Goal: Information Seeking & Learning: Learn about a topic

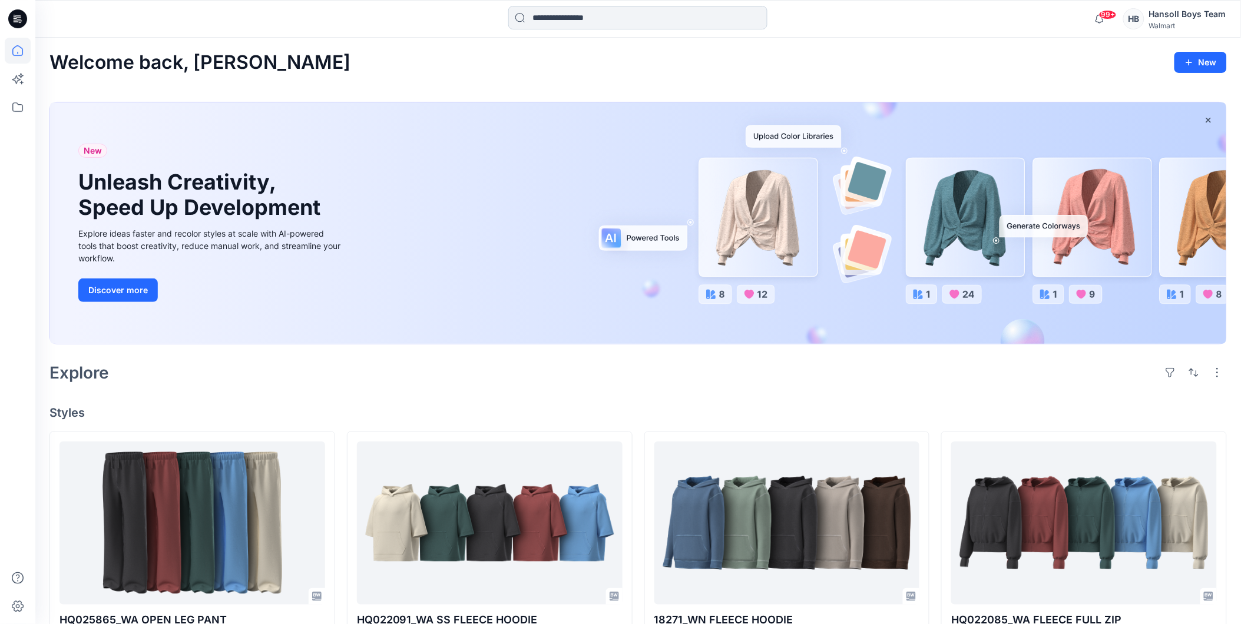
click at [611, 16] on input at bounding box center [637, 18] width 259 height 24
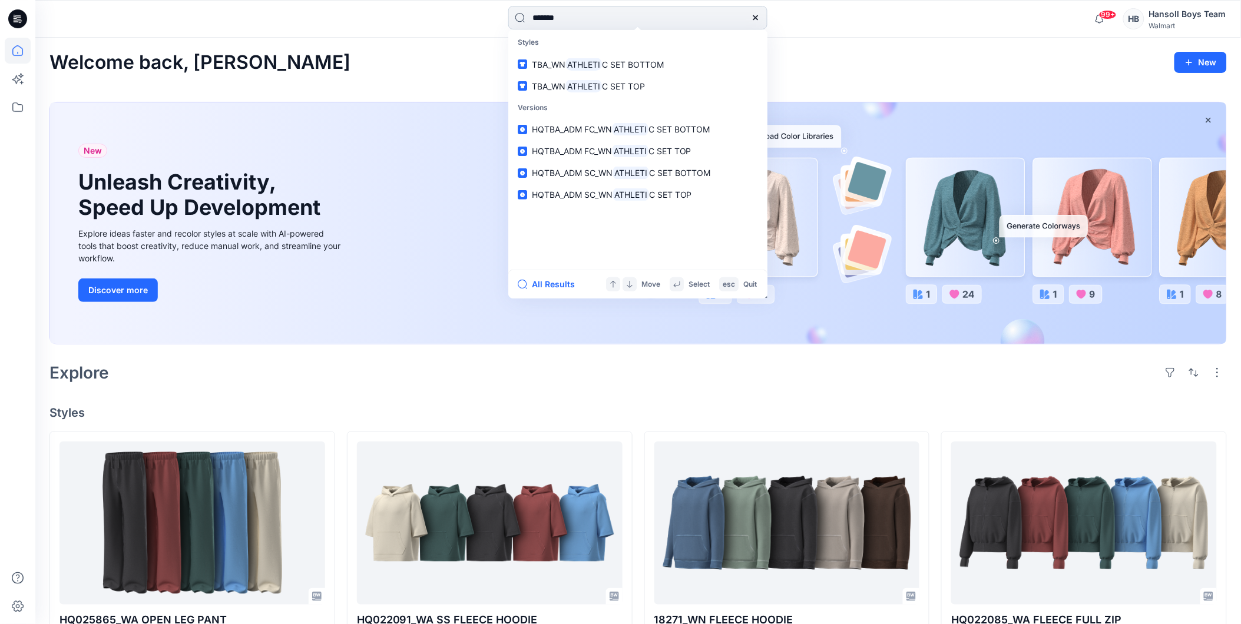
type input "********"
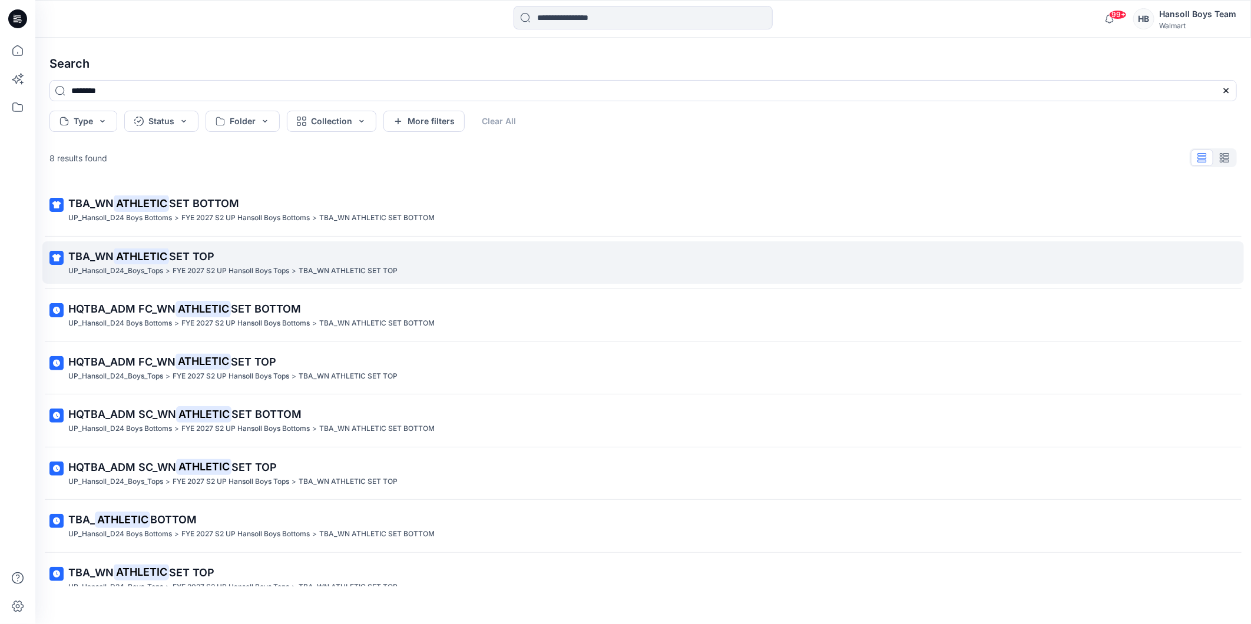
click at [201, 257] on span "SET TOP" at bounding box center [191, 256] width 45 height 12
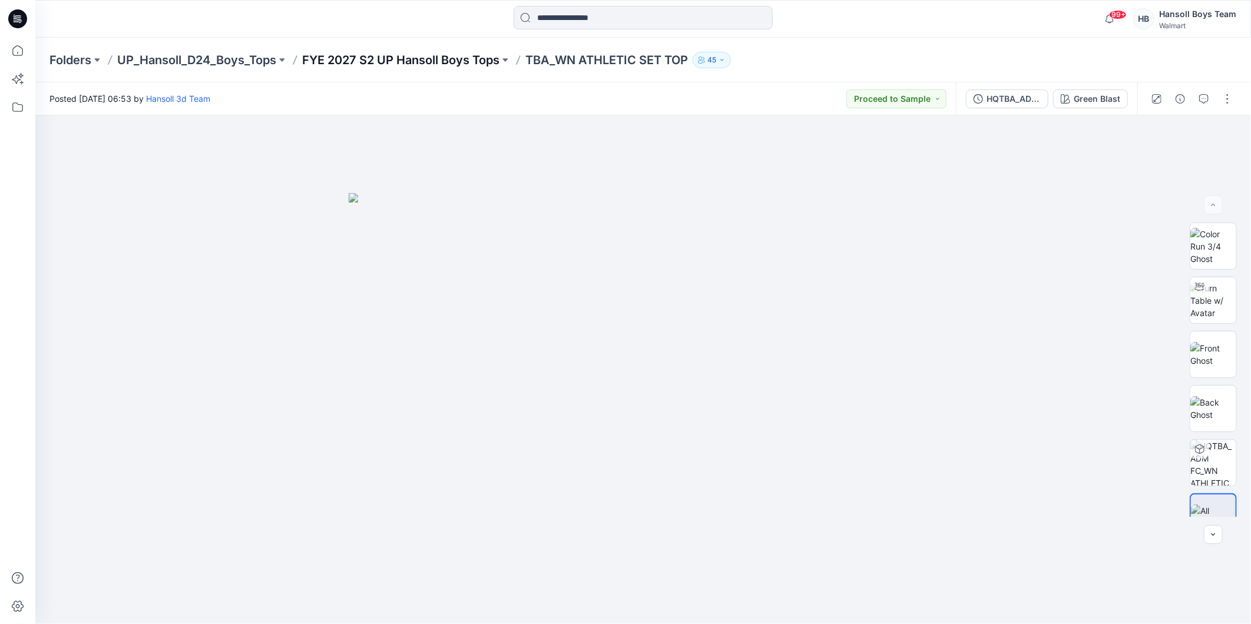
click at [448, 61] on p "FYE 2027 S2 UP Hansoll Boys Tops" at bounding box center [400, 60] width 197 height 16
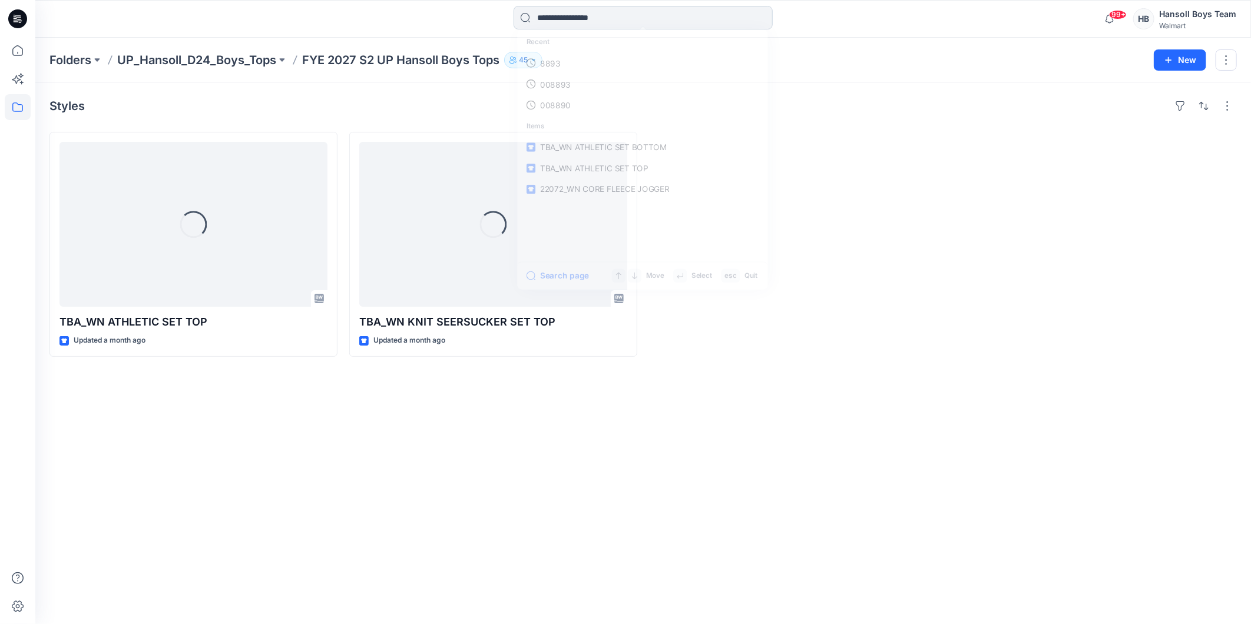
click at [572, 19] on input at bounding box center [643, 18] width 259 height 24
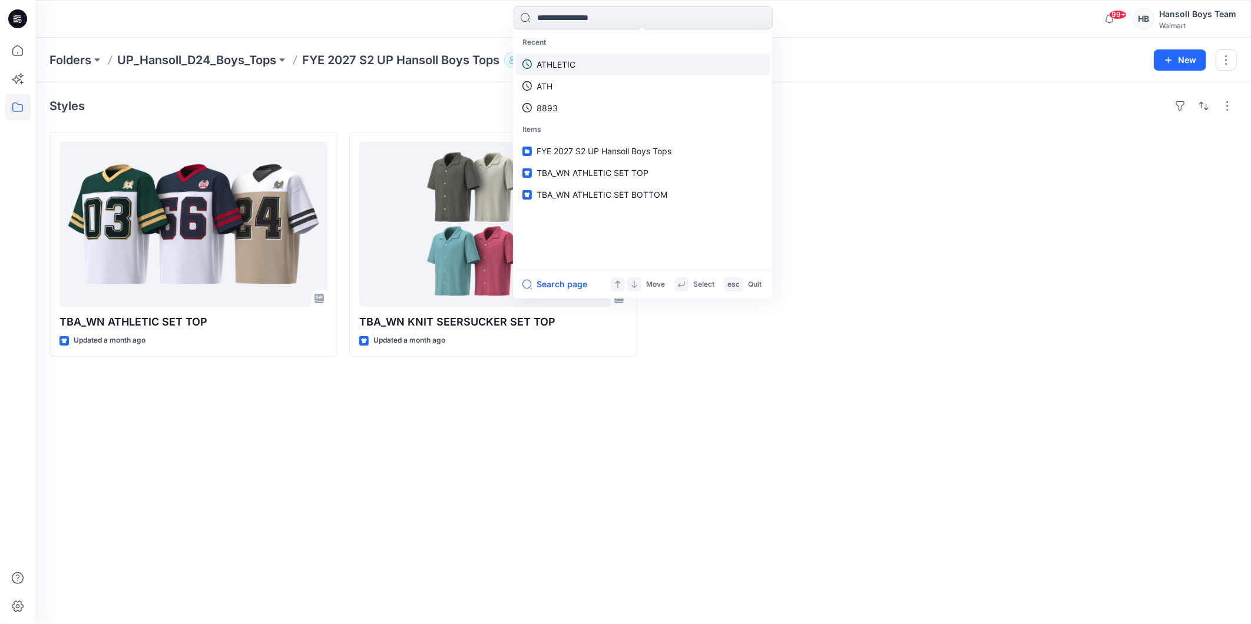
click at [570, 62] on p "ATHLETIC" at bounding box center [556, 64] width 39 height 12
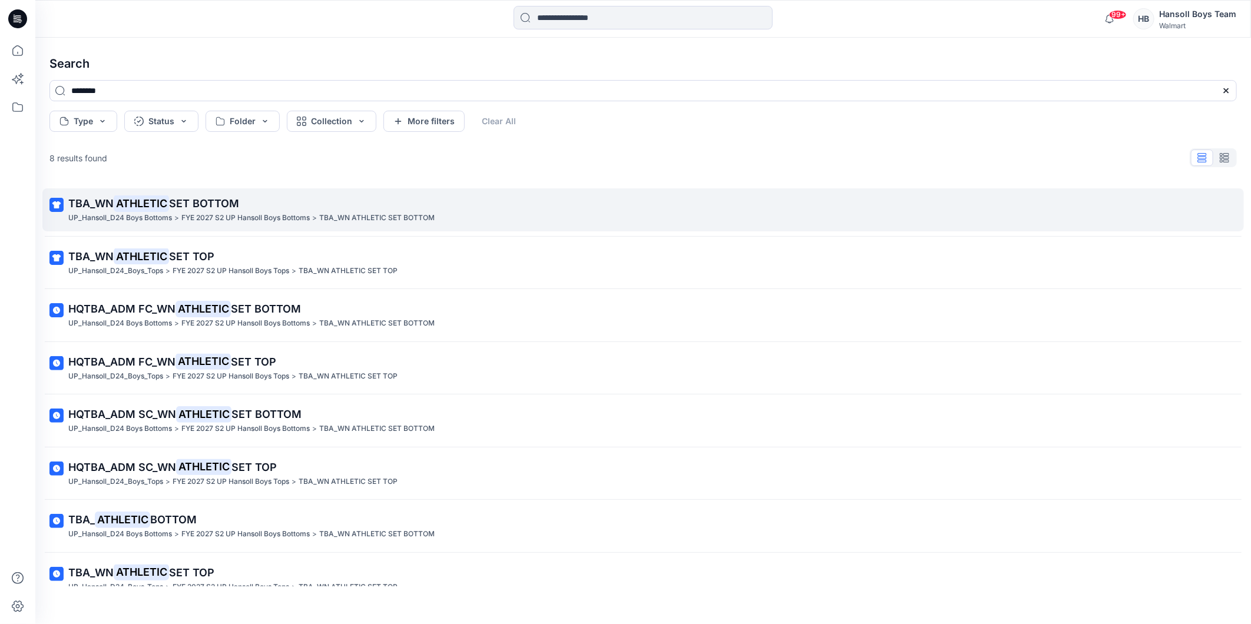
click at [210, 208] on span "SET BOTTOM" at bounding box center [204, 203] width 70 height 12
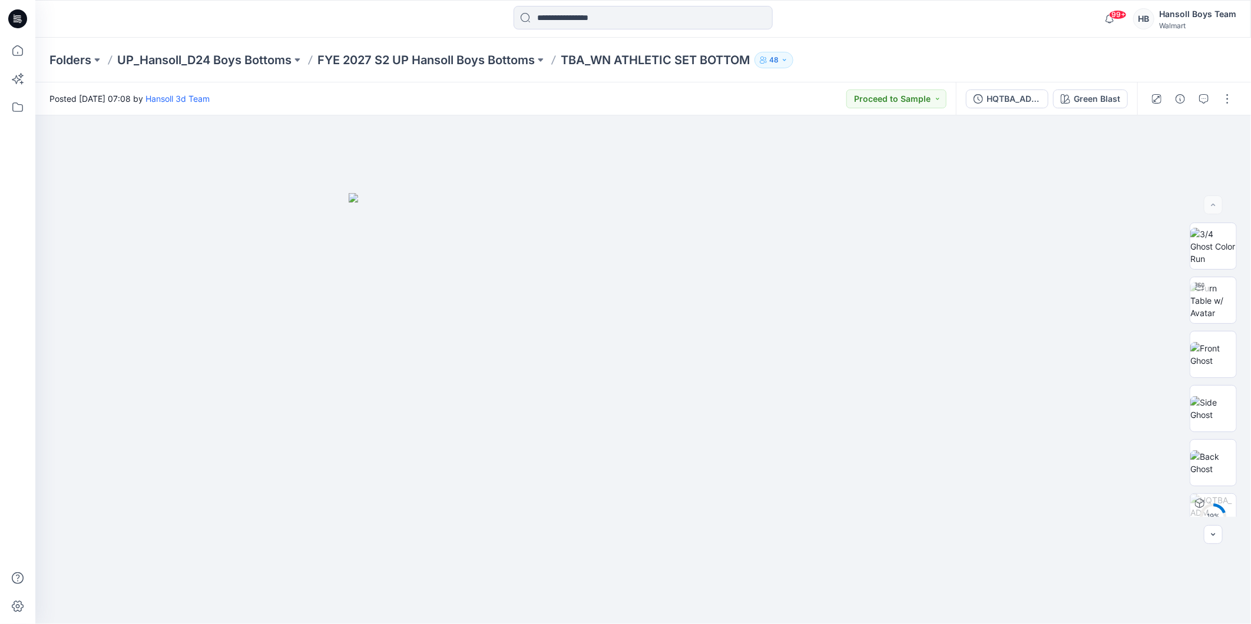
drag, startPoint x: 663, startPoint y: 55, endPoint x: 620, endPoint y: 91, distance: 55.6
click at [610, 101] on div "Posted [DATE] 07:08 by [PERSON_NAME] 3d Team Proceed to Sample" at bounding box center [495, 98] width 921 height 32
click at [432, 62] on p "FYE 2027 S2 UP Hansoll Boys Bottoms" at bounding box center [426, 60] width 217 height 16
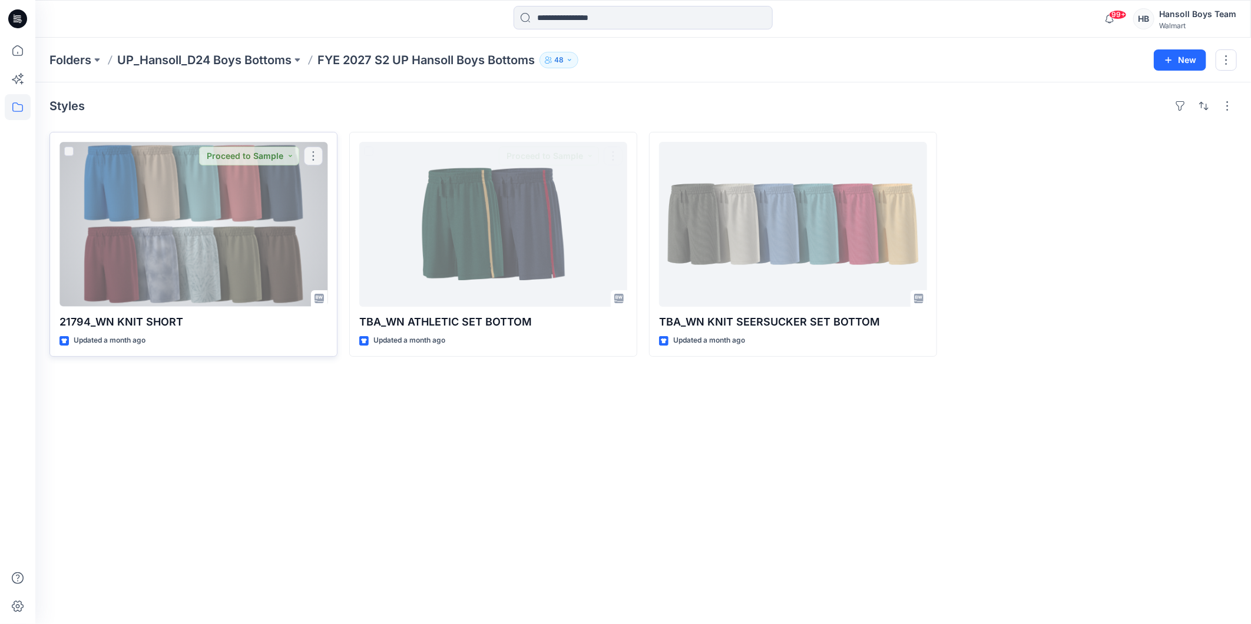
click at [169, 238] on div at bounding box center [194, 224] width 268 height 165
